Goal: Complete application form

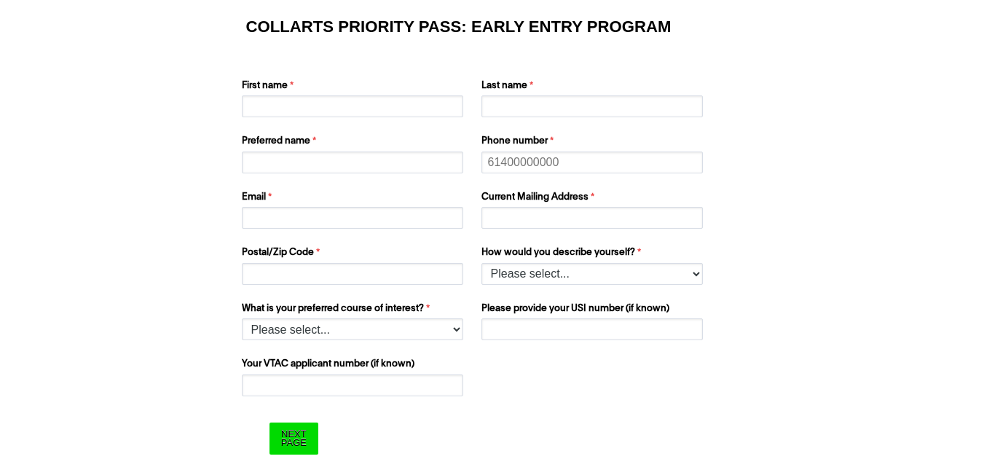
scroll to position [76, 0]
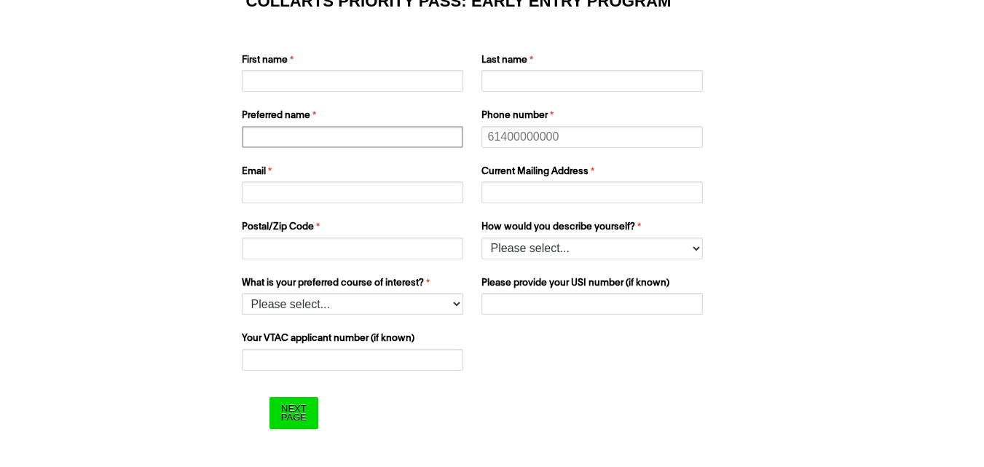
click at [363, 139] on input "Preferred name" at bounding box center [352, 137] width 221 height 22
click at [363, 84] on input "First name" at bounding box center [352, 81] width 221 height 22
click at [403, 126] on input "Preferred name" at bounding box center [352, 137] width 221 height 22
click at [381, 204] on div "Email" at bounding box center [354, 184] width 237 height 45
click at [495, 194] on input "Current Mailing Address" at bounding box center [591, 192] width 221 height 22
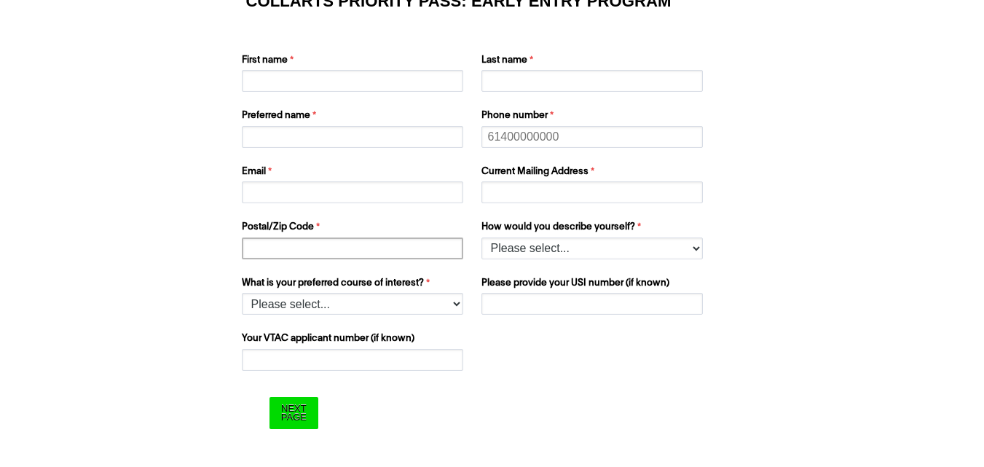
click at [402, 253] on input "Postal/Zip Code" at bounding box center [352, 248] width 221 height 22
click at [505, 249] on select "Please select... I’m currently in Year 12 I've completed Year 12 and took a gap…" at bounding box center [591, 248] width 221 height 22
select select "tfa_978"
click at [481, 237] on select "Please select... I’m currently in Year 12 I've completed Year 12 and took a gap…" at bounding box center [591, 248] width 221 height 22
click at [401, 312] on select "Please select... 2D Animation Acting Audio Engineering Comedy Digital & Social …" at bounding box center [352, 304] width 221 height 22
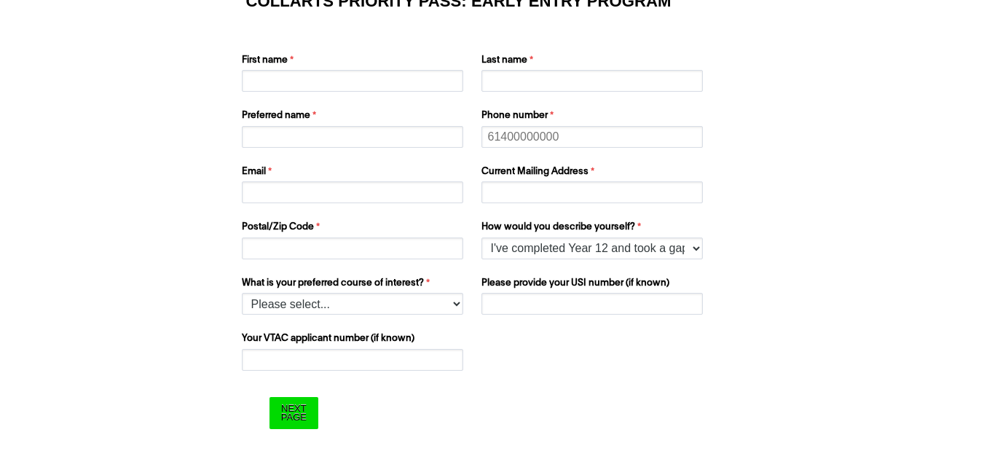
click at [529, 387] on form "COLLARTS PRIORITY PASS: EARLY ENTRY PROGRAM First name Last name Preferred name…" at bounding box center [492, 211] width 583 height 497
click at [370, 299] on select "Please select... 2D Animation Acting Audio Engineering Comedy Digital & Social …" at bounding box center [352, 304] width 221 height 22
click at [655, 354] on div "What is your school name? What is your preferred course of interest? Please sel…" at bounding box center [492, 317] width 513 height 111
click at [454, 310] on select "Please select... 2D Animation Acting Audio Engineering Comedy Digital & Social …" at bounding box center [352, 304] width 221 height 22
select select "tfa_1215"
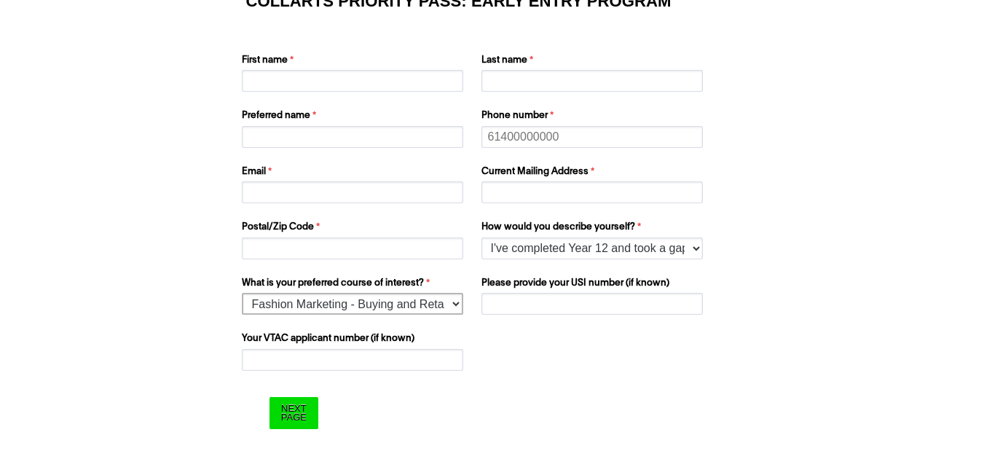
click at [242, 293] on select "Please select... 2D Animation Acting Audio Engineering Comedy Digital & Social …" at bounding box center [352, 304] width 221 height 22
click at [396, 251] on input "Postal/Zip Code" at bounding box center [352, 248] width 221 height 22
click at [370, 79] on input "First name" at bounding box center [352, 81] width 221 height 22
type input "m"
type input "[DEMOGRAPHIC_DATA]"
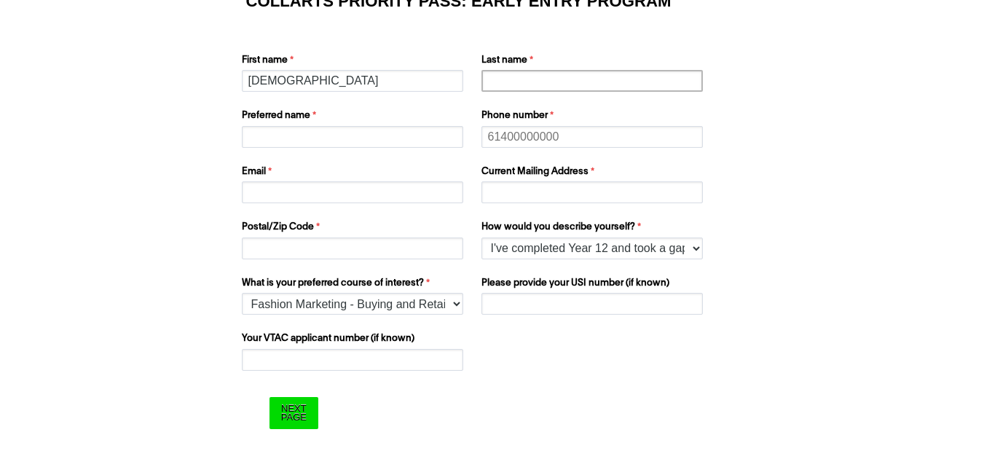
click at [483, 87] on input "Last name" at bounding box center [591, 81] width 221 height 22
type input "[PERSON_NAME]"
click at [371, 138] on input "Preferred name" at bounding box center [352, 137] width 221 height 22
type input "[PERSON_NAME]"
click at [524, 138] on input "Phone number" at bounding box center [591, 137] width 221 height 22
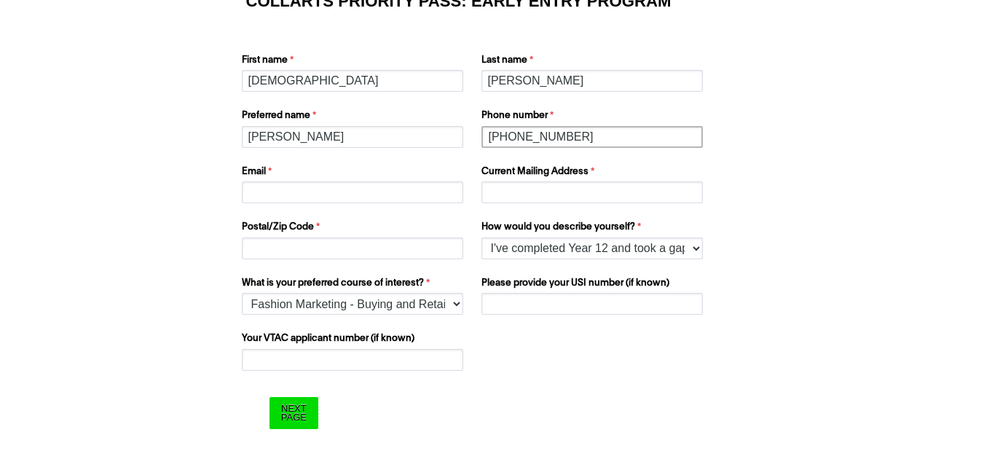
type input "[PHONE_NUMBER]"
click at [427, 198] on input "Email" at bounding box center [352, 192] width 221 height 22
type input "[EMAIL_ADDRESS][DOMAIN_NAME]"
click at [491, 194] on input "Current Mailing Address" at bounding box center [591, 192] width 221 height 22
type input "Ghareeb [GEOGRAPHIC_DATA]"
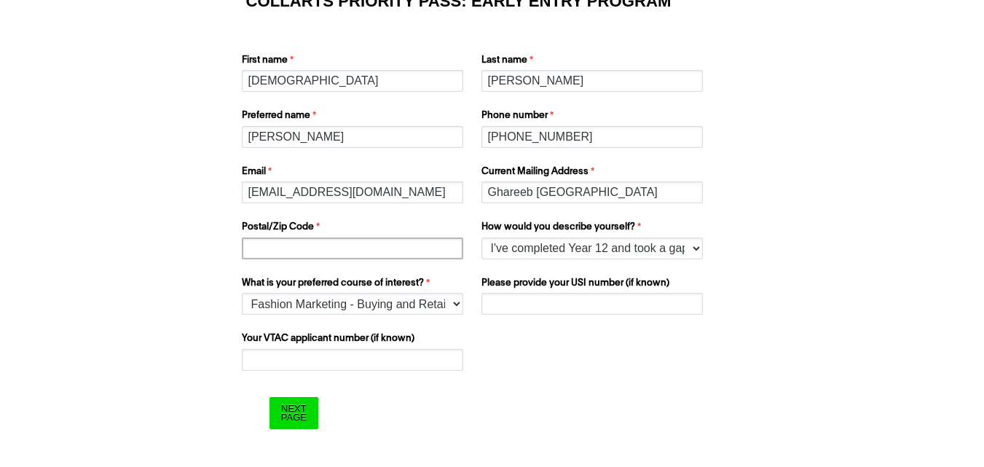
click at [363, 248] on input "Postal/Zip Code" at bounding box center [352, 248] width 221 height 22
type input "83000"
click at [520, 307] on input "Please provide your USI number (if known)" at bounding box center [591, 304] width 221 height 22
click at [402, 357] on input "Your VTAC applicant number (if known)" at bounding box center [352, 360] width 221 height 22
click at [530, 293] on input "Please provide your USI number (if known)" at bounding box center [591, 304] width 221 height 22
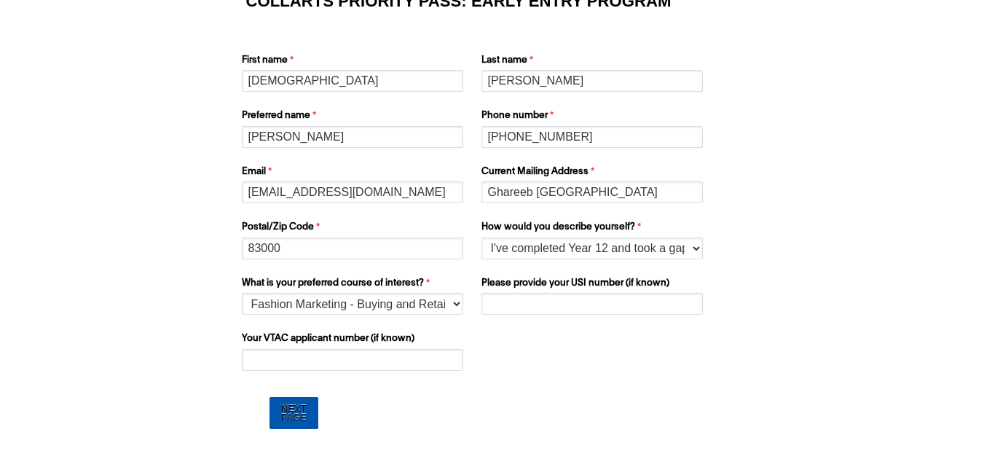
click at [295, 400] on input "Next Page" at bounding box center [293, 412] width 49 height 31
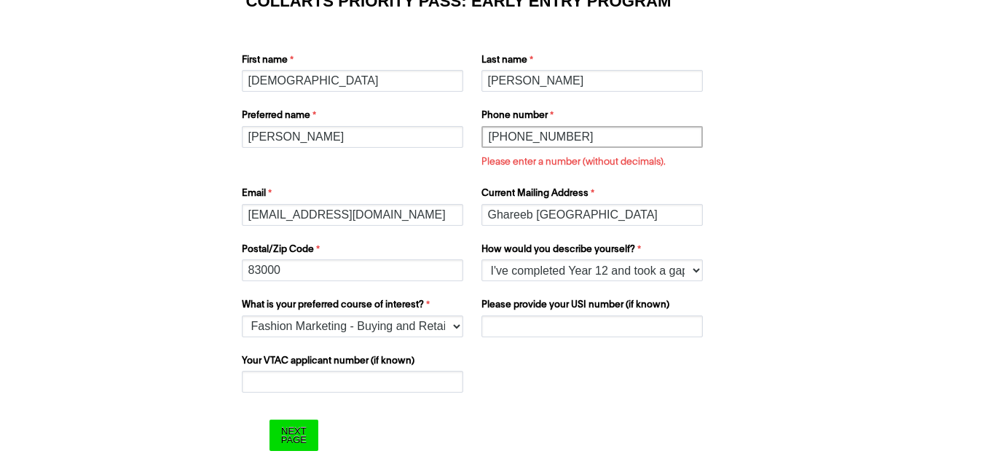
scroll to position [99, 0]
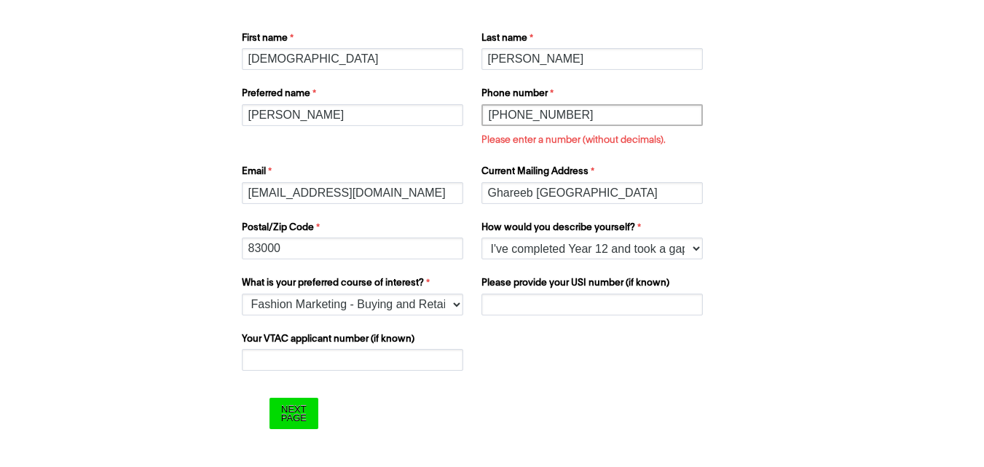
click at [511, 109] on input "[PHONE_NUMBER]" at bounding box center [591, 115] width 221 height 22
type input "03138221727"
click at [296, 390] on div "Next Page" at bounding box center [277, 406] width 82 height 64
click at [298, 411] on input "Next Page" at bounding box center [293, 413] width 49 height 31
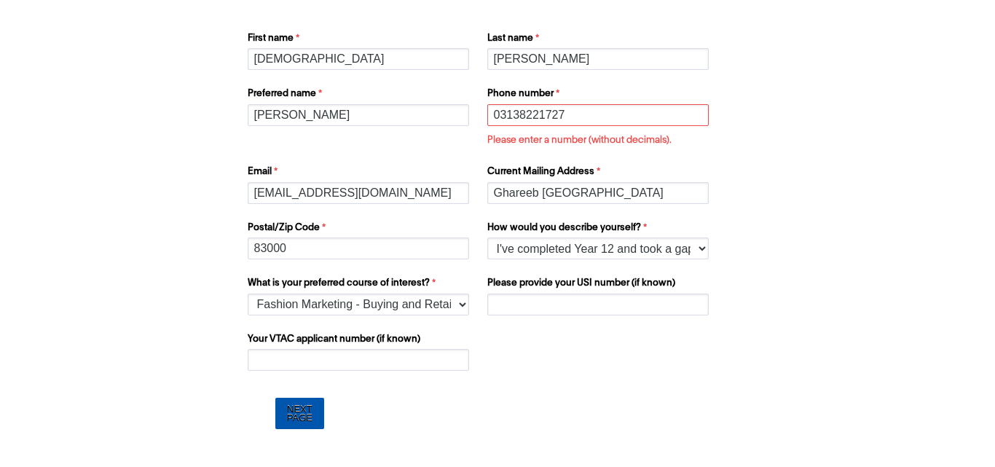
scroll to position [0, 0]
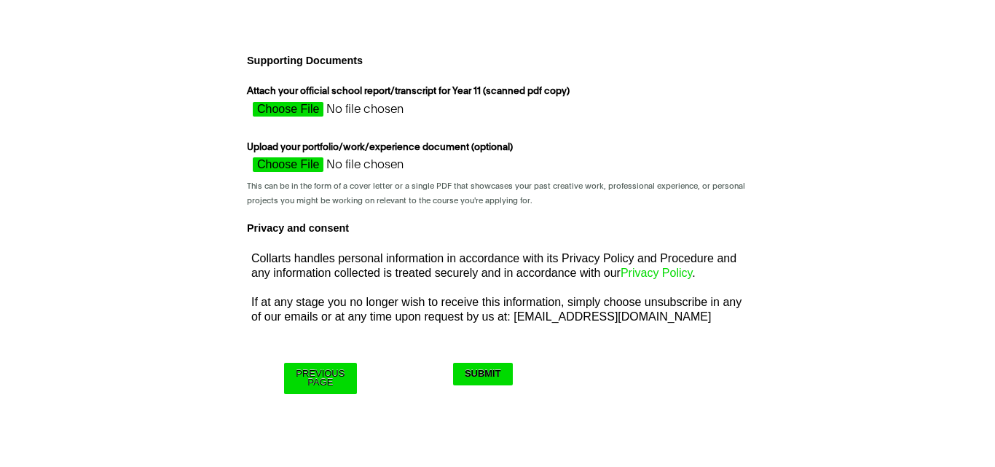
click at [312, 105] on input "Attach your official school report/transcript for Year 11 (scanned pdf copy)" at bounding box center [376, 113] width 259 height 22
type input "C:\fakepath\dmc.jpg"
click at [470, 375] on input "Submit" at bounding box center [483, 374] width 60 height 23
